Goal: Task Accomplishment & Management: Complete application form

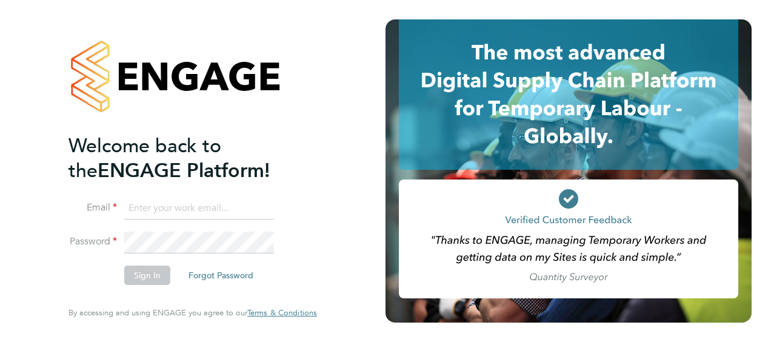
type input "[PERSON_NAME][EMAIL_ADDRESS][DOMAIN_NAME]"
click at [152, 270] on button "Sign In" at bounding box center [147, 274] width 46 height 19
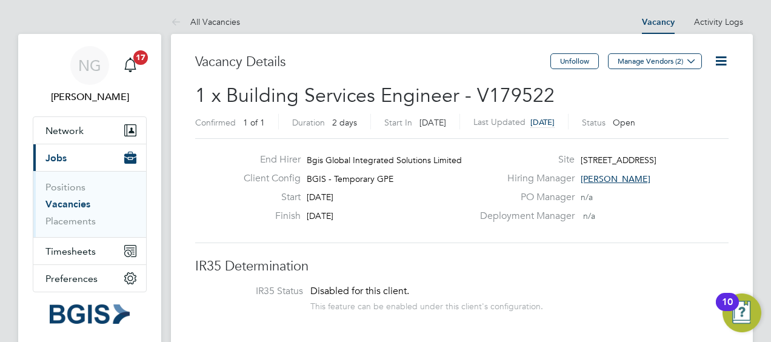
click at [76, 208] on link "Vacancies" at bounding box center [67, 204] width 45 height 12
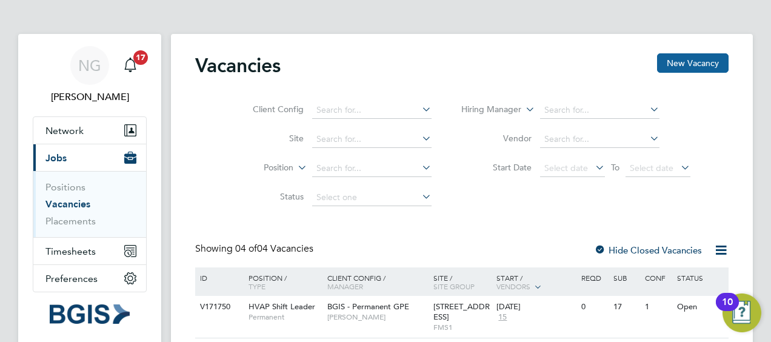
click at [693, 59] on button "New Vacancy" at bounding box center [692, 62] width 71 height 19
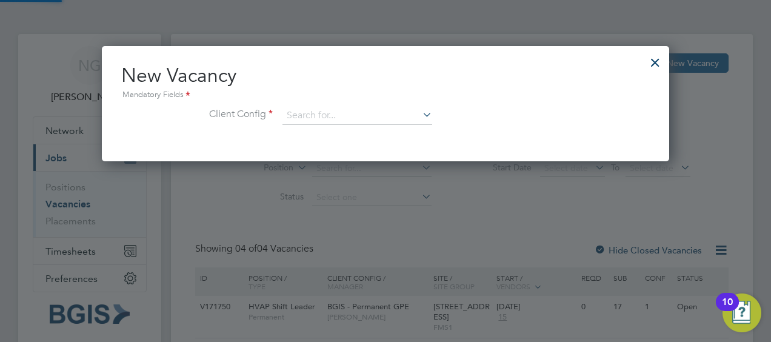
scroll to position [114, 567]
click at [420, 115] on icon at bounding box center [420, 114] width 0 height 17
click at [354, 214] on li "BGIS - Temporary GPE" at bounding box center [357, 215] width 150 height 16
type input "BGIS - Temporary GPE"
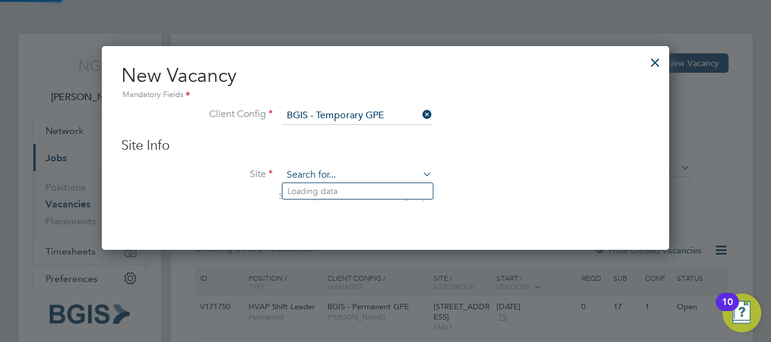
click at [339, 171] on input at bounding box center [357, 175] width 150 height 18
click at [337, 185] on li "[STREET_ADDRESS]" at bounding box center [357, 191] width 150 height 16
type input "[STREET_ADDRESS]"
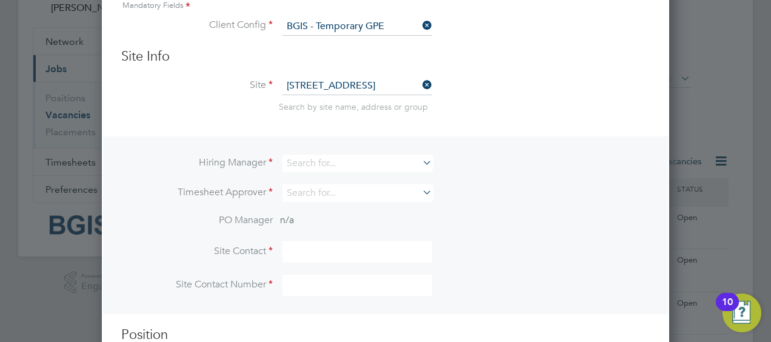
scroll to position [111, 0]
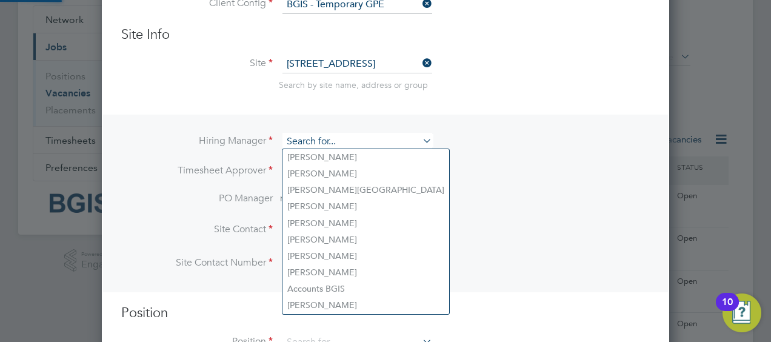
click at [393, 138] on input at bounding box center [357, 142] width 150 height 18
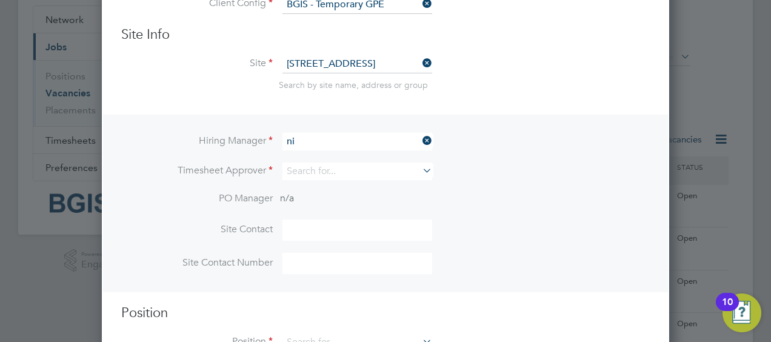
click at [350, 217] on li "Ni ck Guest" at bounding box center [357, 222] width 151 height 16
type input "[PERSON_NAME]"
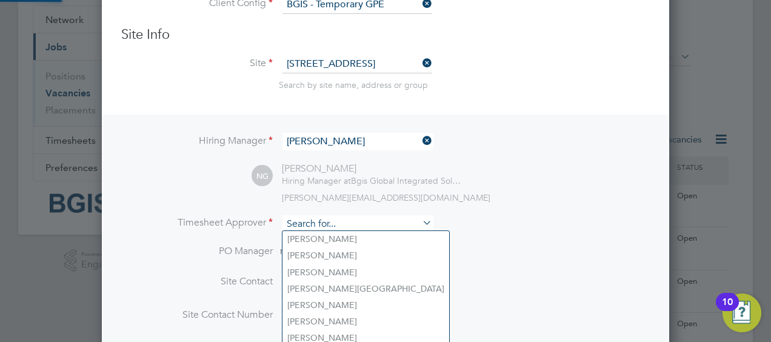
click at [334, 222] on input at bounding box center [357, 224] width 150 height 18
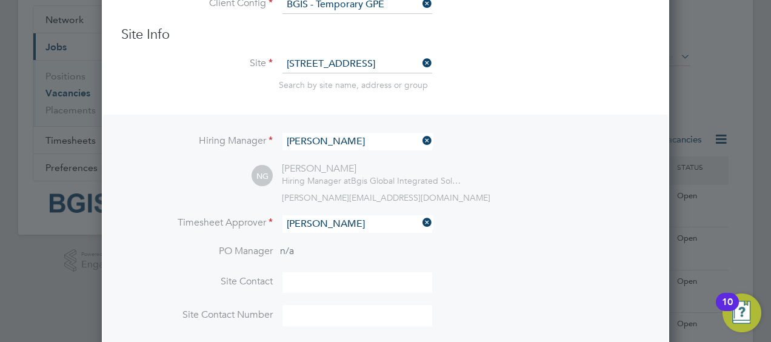
click at [333, 239] on li "[PERSON_NAME]" at bounding box center [357, 239] width 150 height 16
type input "[PERSON_NAME]"
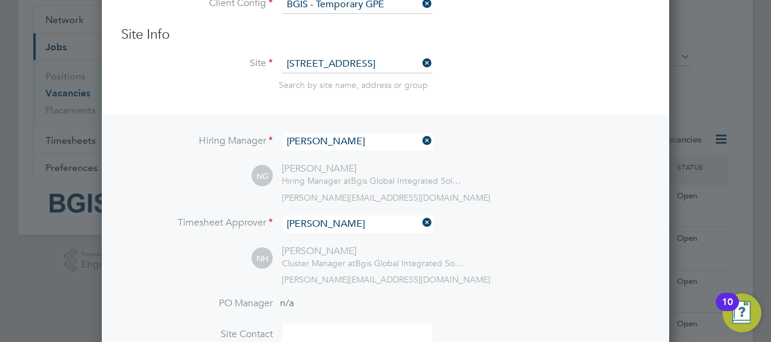
scroll to position [260, 0]
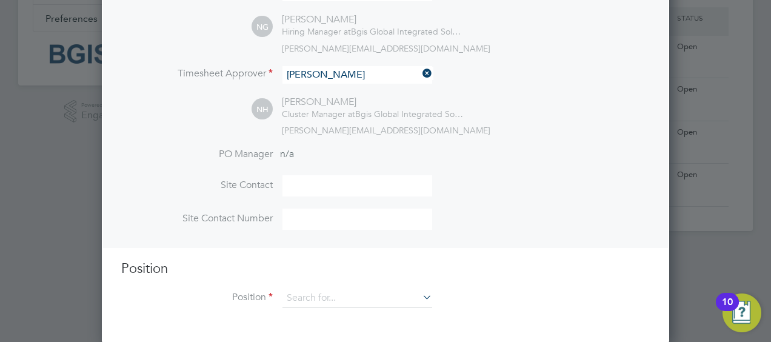
click at [350, 186] on input at bounding box center [357, 185] width 150 height 21
type input "[PERSON_NAME]"
click at [342, 212] on input at bounding box center [357, 218] width 150 height 21
type input "07931360625"
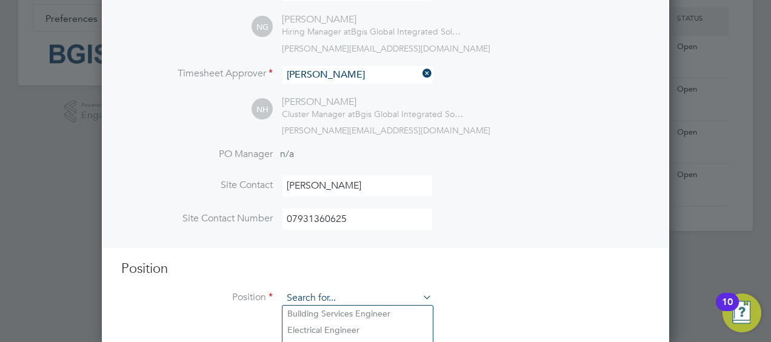
click at [357, 300] on input at bounding box center [357, 298] width 150 height 18
click at [355, 307] on li "Building Services Engineer" at bounding box center [357, 313] width 150 height 16
type input "Building Services Engineer"
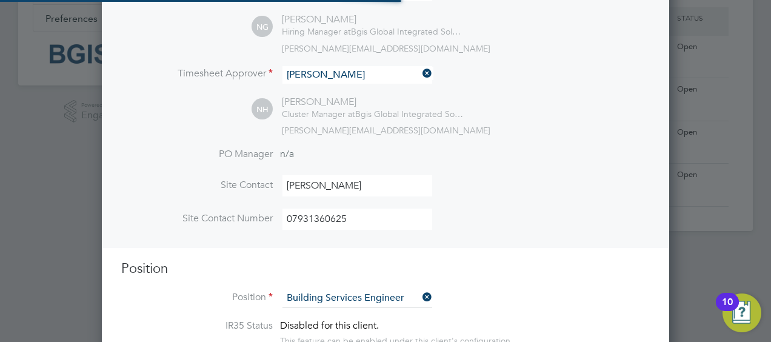
type textarea "Lo ipsumd sit ametconsectet adipiscing eli seddoeiusm te inc utlab etdo magnaa …"
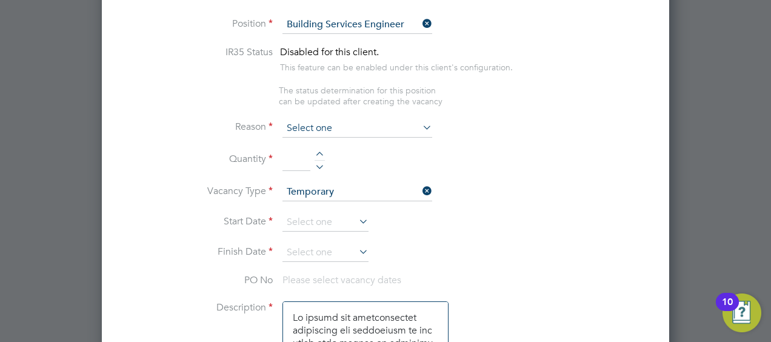
click at [347, 119] on input at bounding box center [357, 128] width 150 height 18
click at [330, 147] on li "Sick" at bounding box center [357, 143] width 150 height 16
type input "Sick"
click at [303, 160] on input at bounding box center [296, 161] width 28 height 22
type input "1"
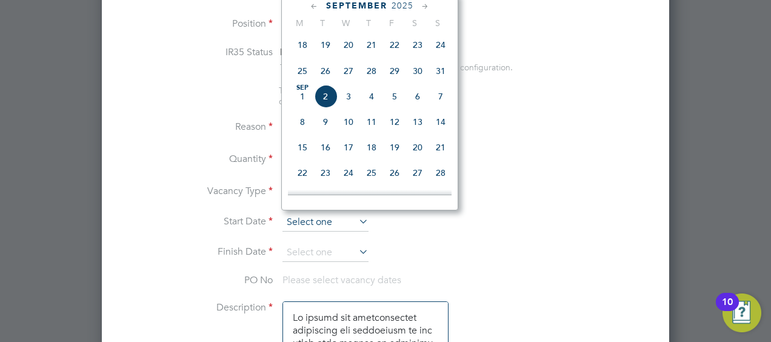
click at [332, 217] on input at bounding box center [325, 222] width 86 height 18
click at [332, 103] on span "2" at bounding box center [325, 96] width 23 height 23
type input "[DATE]"
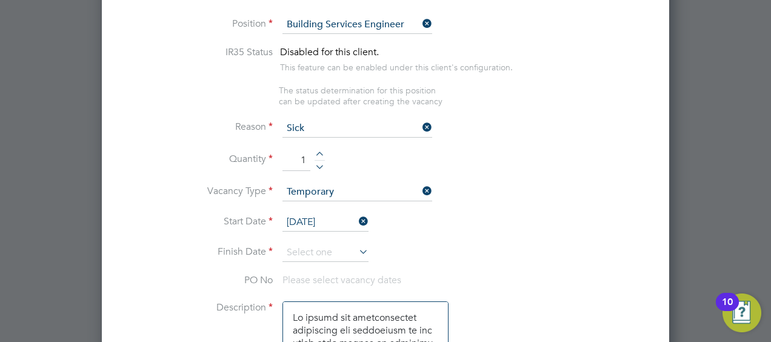
click at [356, 247] on icon at bounding box center [356, 251] width 0 height 17
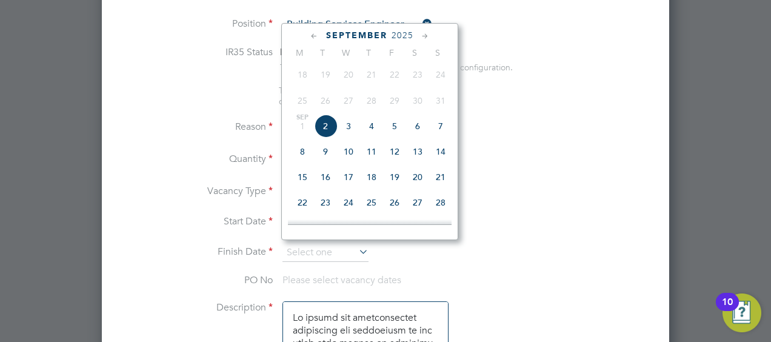
click at [349, 129] on span "3" at bounding box center [348, 125] width 23 height 23
type input "[DATE]"
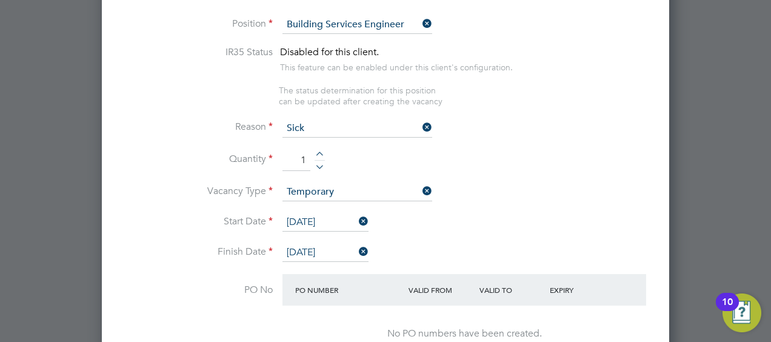
click at [548, 216] on li "Start Date [DATE]" at bounding box center [385, 228] width 528 height 30
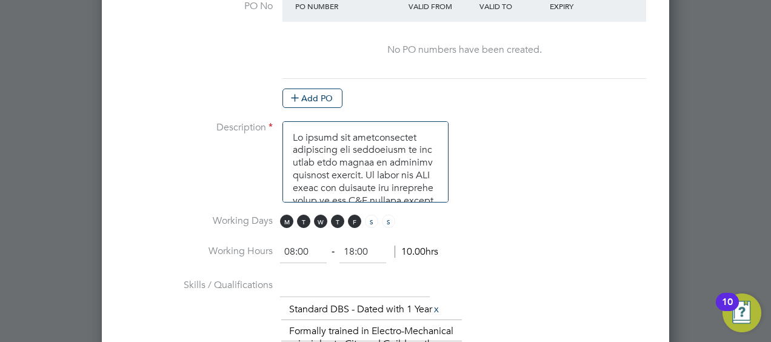
scroll to position [889, 0]
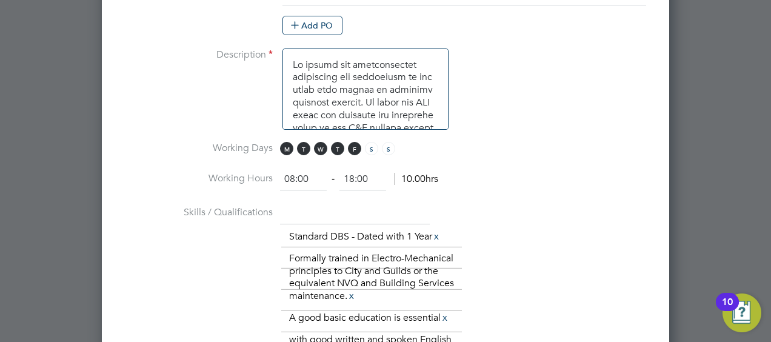
click at [294, 170] on input "08:00" at bounding box center [303, 179] width 47 height 22
type input "19:00"
click at [354, 172] on input "18:00" at bounding box center [362, 179] width 47 height 22
type input "07:00"
click at [305, 142] on span "T" at bounding box center [303, 148] width 13 height 13
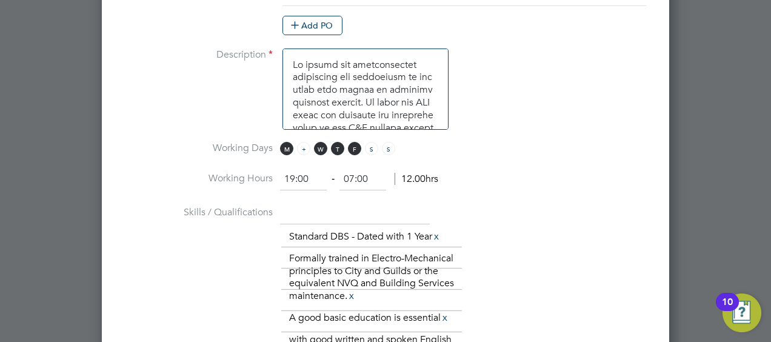
click at [305, 142] on span "T" at bounding box center [303, 148] width 13 height 13
click at [291, 142] on span "M" at bounding box center [286, 148] width 13 height 13
drag, startPoint x: 316, startPoint y: 144, endPoint x: 334, endPoint y: 142, distance: 18.3
click at [334, 142] on span "M T W T F S S" at bounding box center [339, 148] width 119 height 13
click at [334, 142] on span "T" at bounding box center [337, 148] width 13 height 13
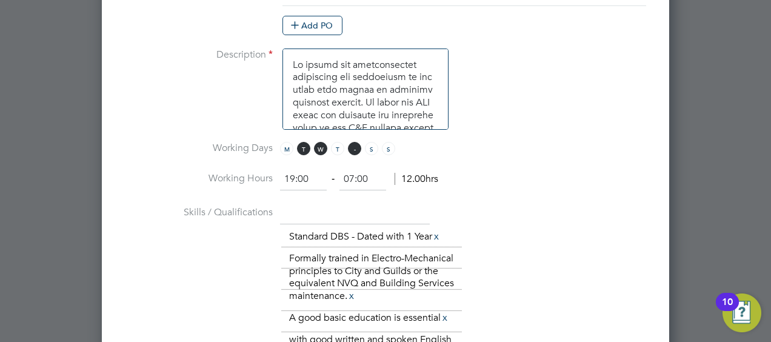
click at [353, 142] on span "F" at bounding box center [354, 148] width 13 height 13
click at [324, 142] on span "W" at bounding box center [320, 148] width 13 height 13
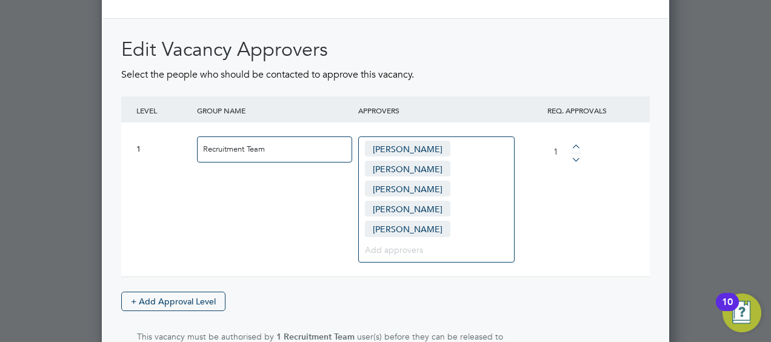
scroll to position [1802, 0]
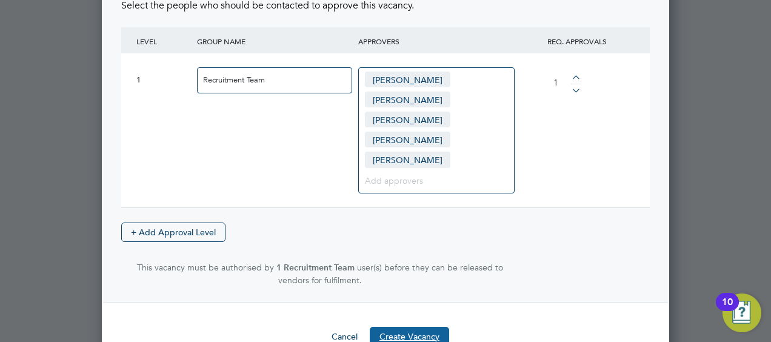
click at [430, 327] on button "Create Vacancy" at bounding box center [409, 336] width 79 height 19
